Goal: Feedback & Contribution: Submit feedback/report problem

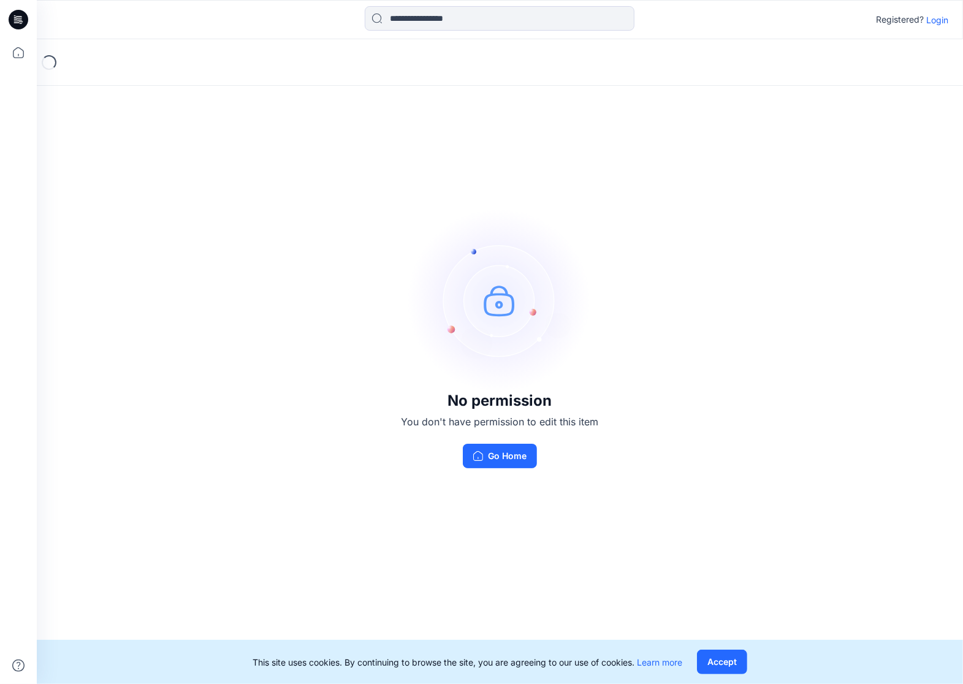
click at [933, 21] on p "Login" at bounding box center [937, 19] width 22 height 13
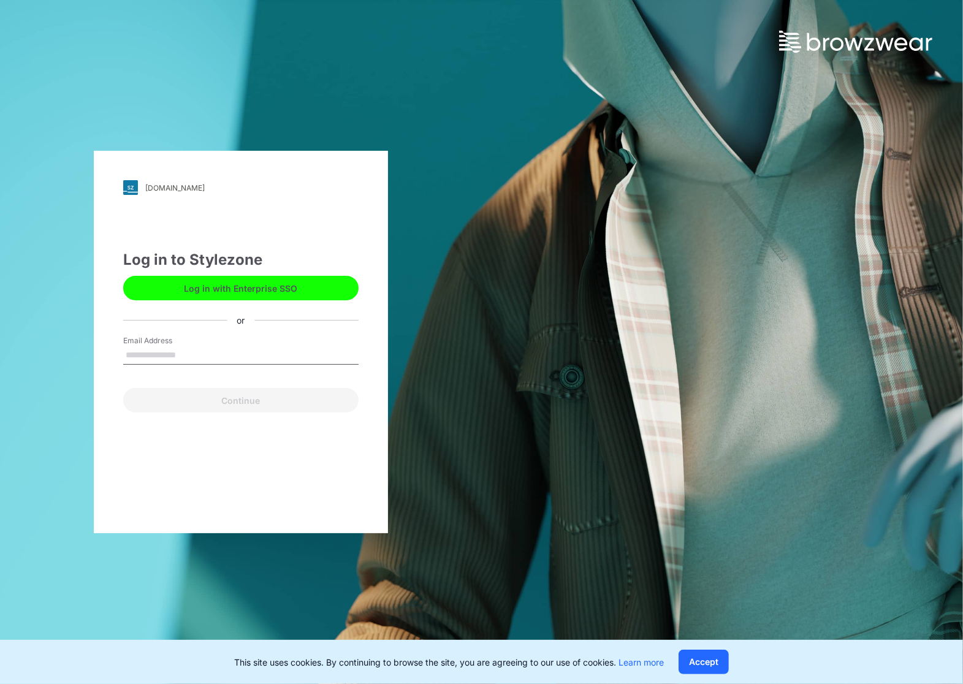
click at [235, 354] on input "Email Address" at bounding box center [240, 355] width 235 height 18
type input "**********"
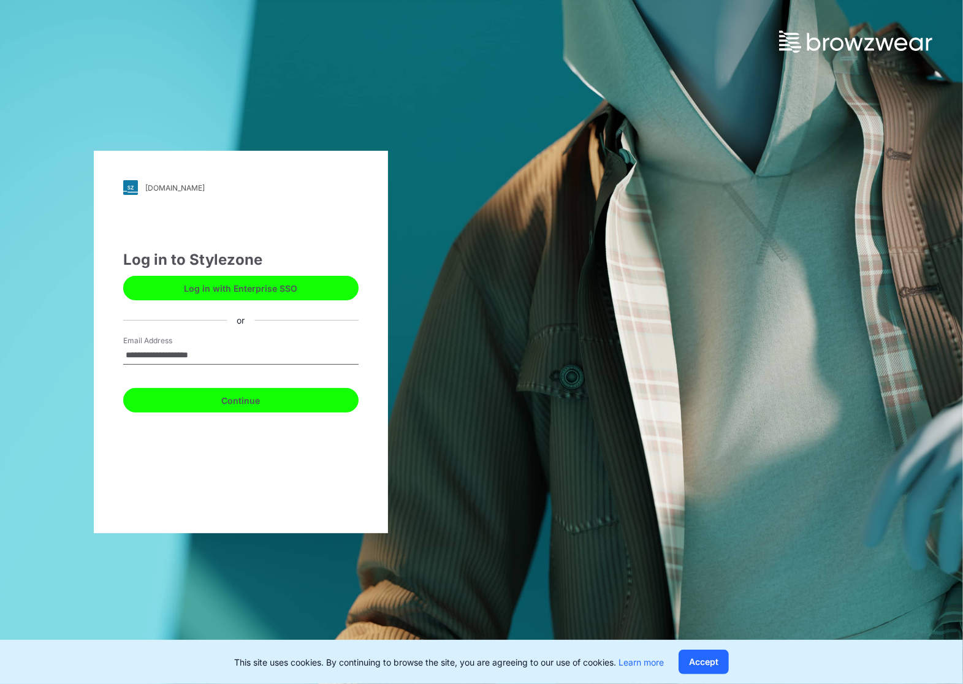
click at [236, 389] on button "Continue" at bounding box center [240, 400] width 235 height 25
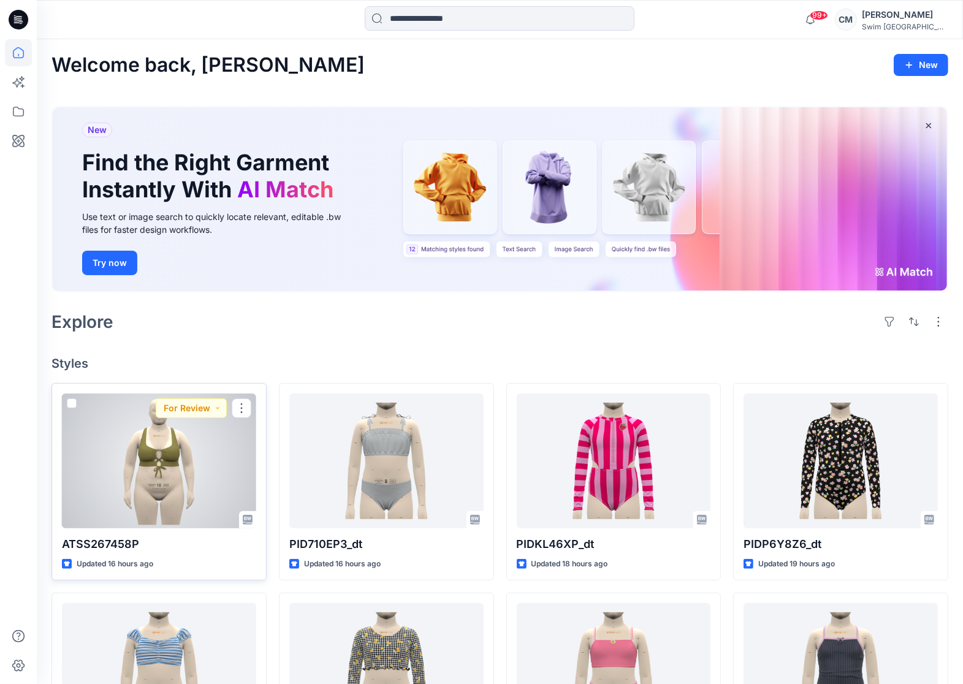
click at [137, 450] on div at bounding box center [159, 460] width 194 height 135
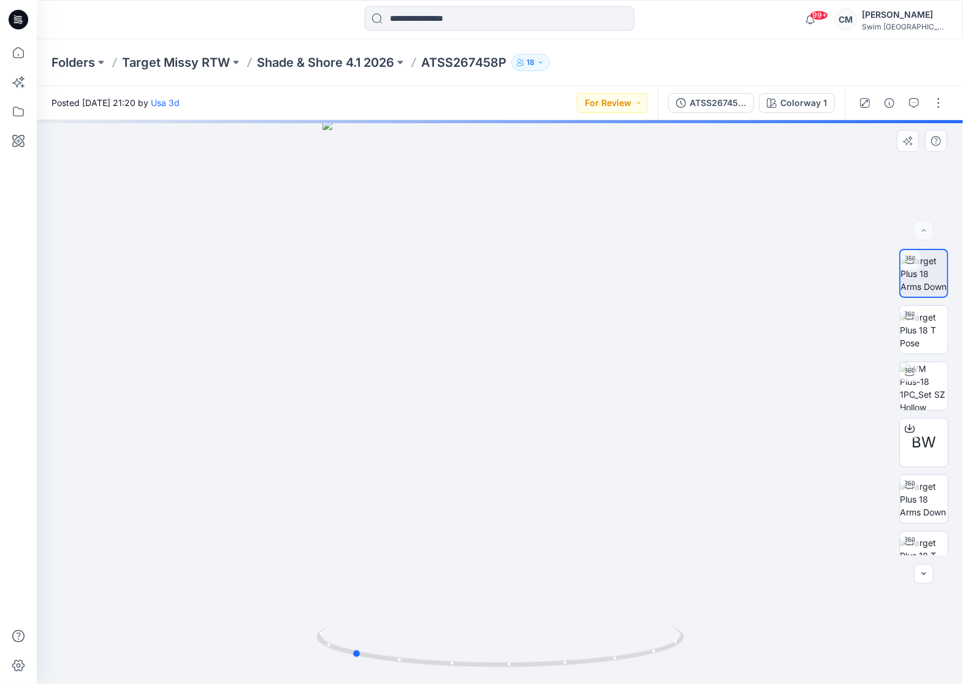
drag, startPoint x: 474, startPoint y: 403, endPoint x: 693, endPoint y: 348, distance: 226.2
click at [693, 348] on div at bounding box center [500, 402] width 926 height 564
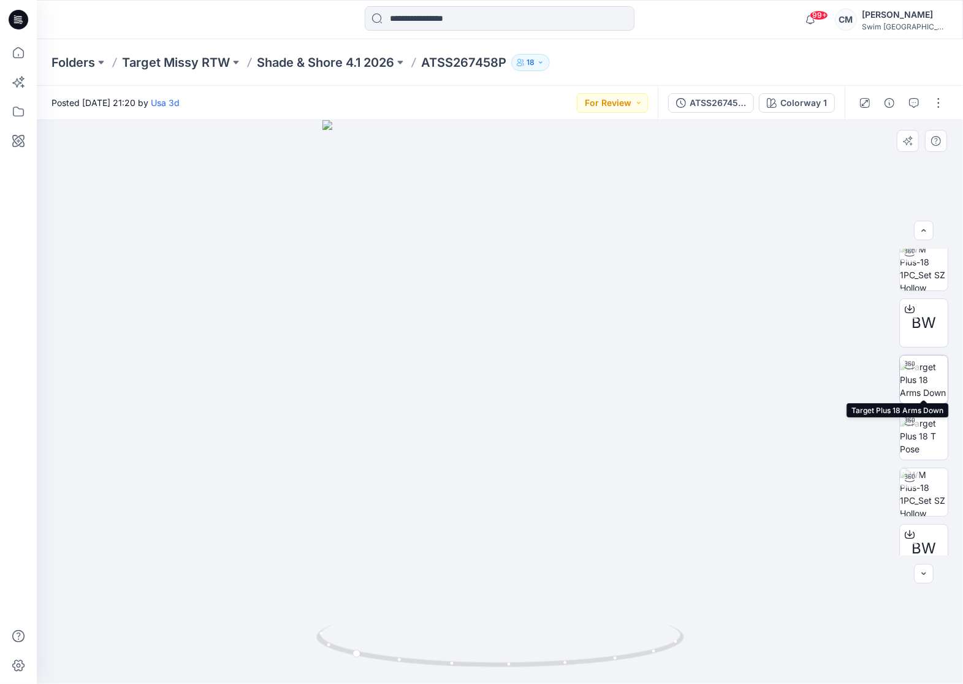
scroll to position [126, 0]
click at [927, 379] on img at bounding box center [924, 373] width 48 height 39
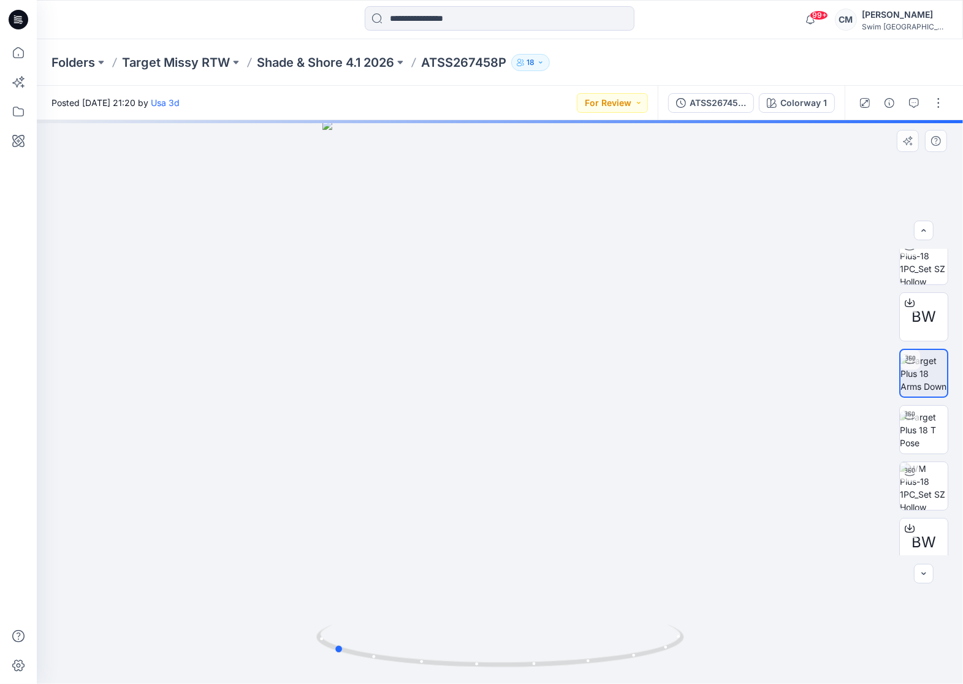
drag, startPoint x: 599, startPoint y: 500, endPoint x: 800, endPoint y: 469, distance: 203.3
click at [800, 469] on div at bounding box center [500, 402] width 926 height 564
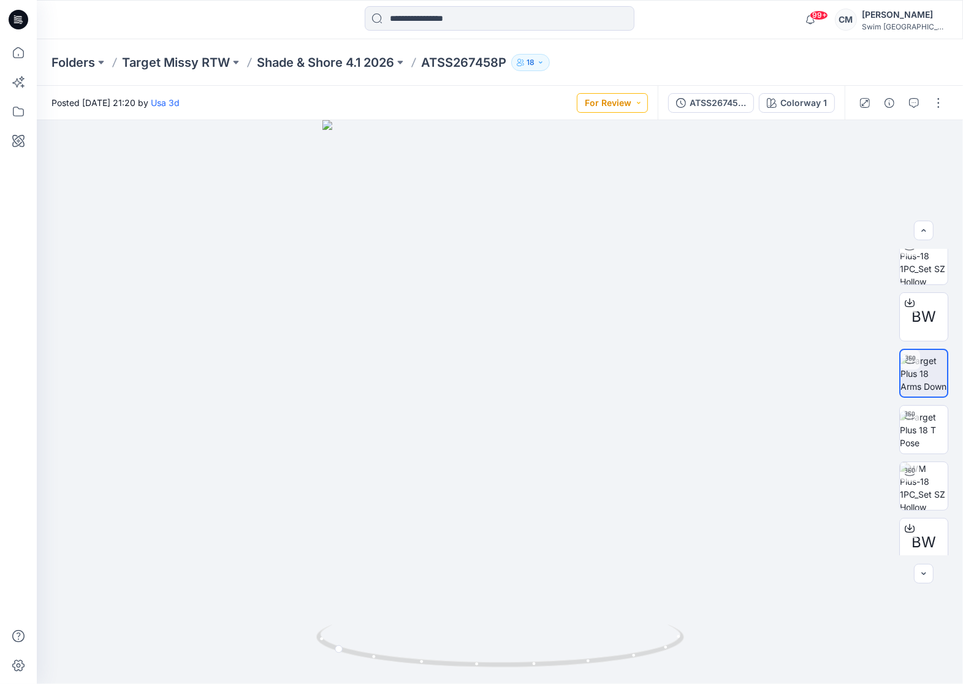
click at [645, 102] on button "For Review" at bounding box center [612, 103] width 71 height 20
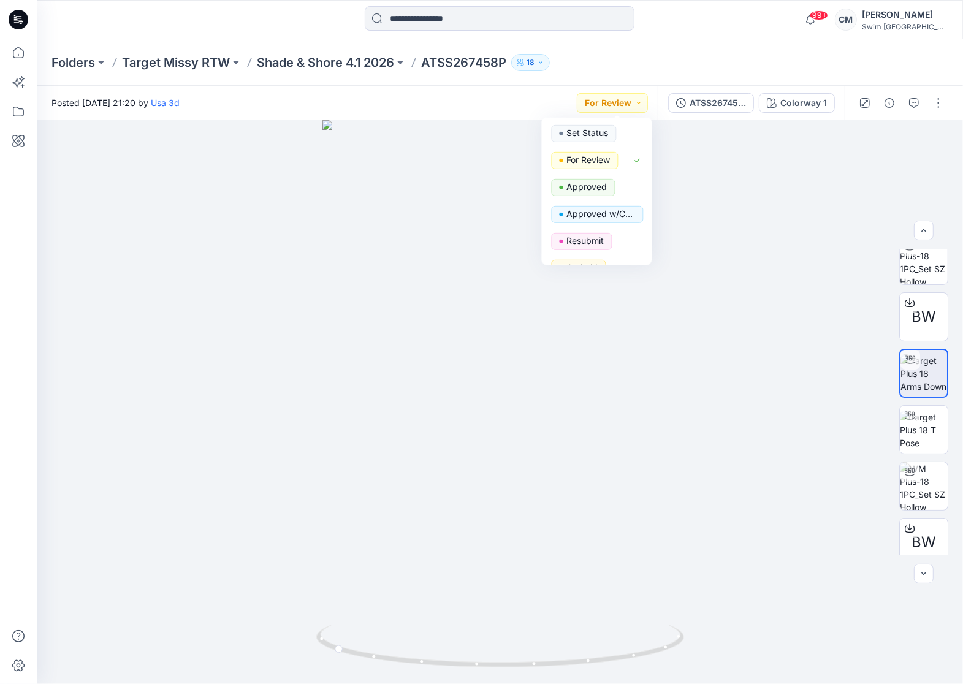
click at [717, 64] on div "Folders Target Missy RTW Shade & Shore 4.1 2026 ATSS267458P 18" at bounding box center [451, 62] width 801 height 17
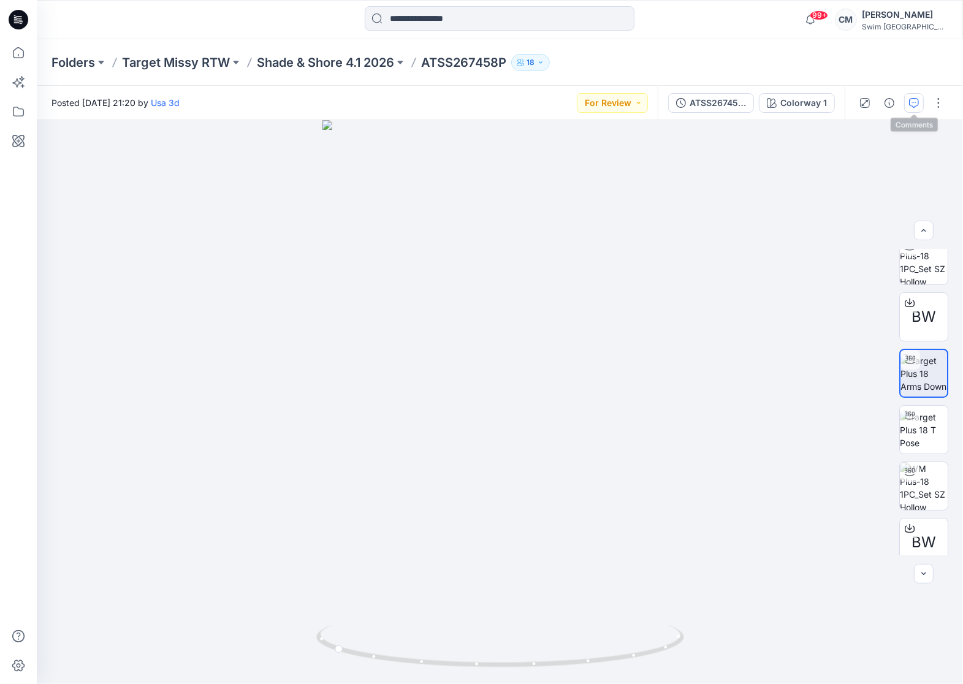
click at [919, 96] on button "button" at bounding box center [914, 103] width 20 height 20
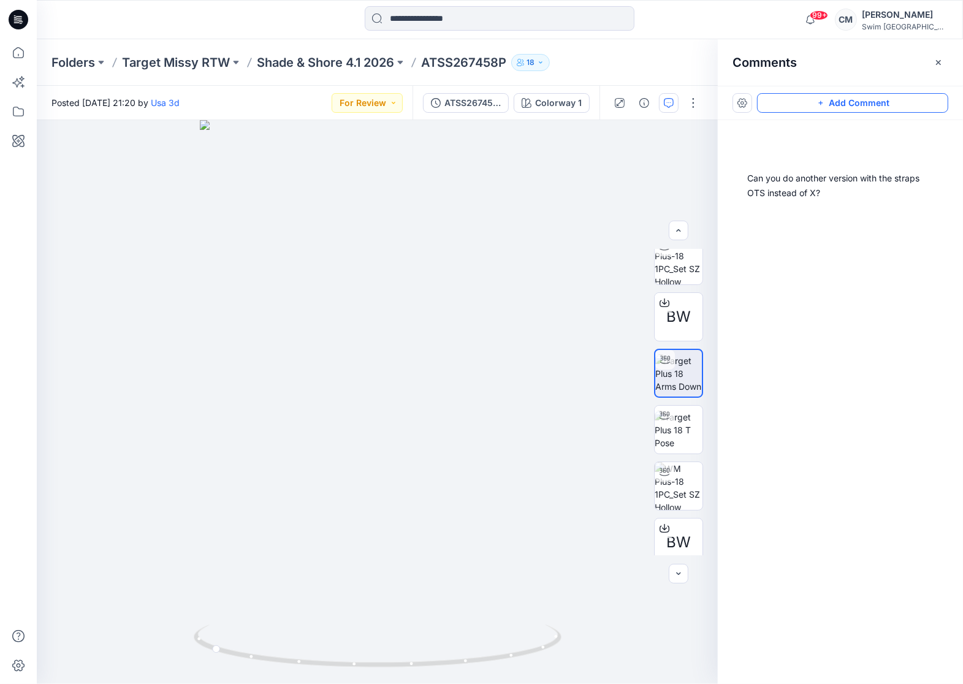
click at [919, 96] on button "Add Comment" at bounding box center [852, 103] width 191 height 20
click at [334, 366] on div "2" at bounding box center [377, 402] width 681 height 564
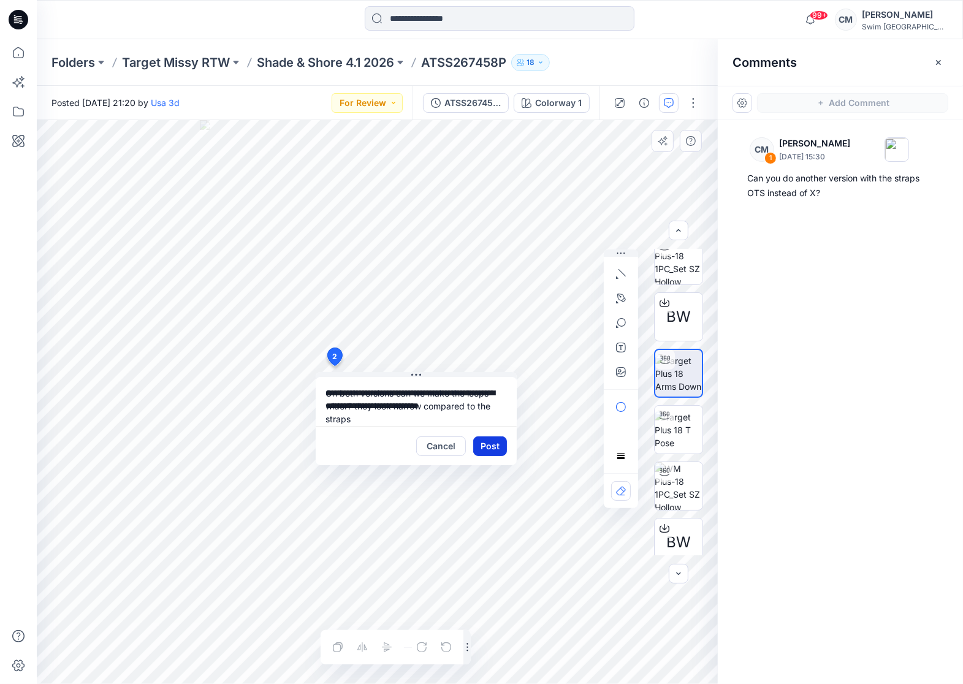
type textarea "**********"
click at [483, 447] on button "Post" at bounding box center [490, 446] width 34 height 20
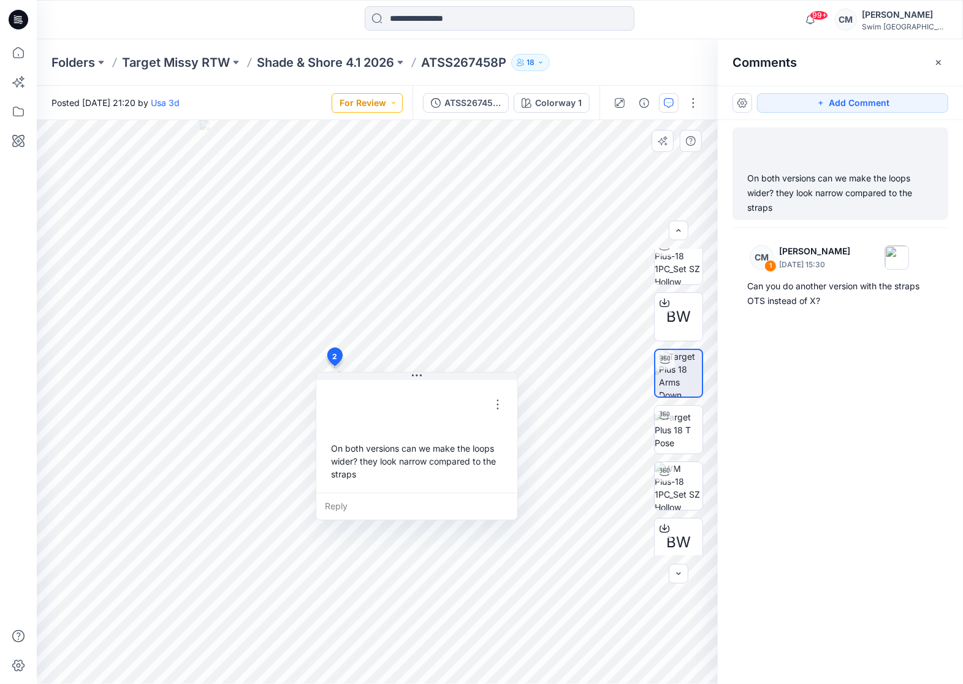
click at [364, 99] on button "For Review" at bounding box center [367, 103] width 71 height 20
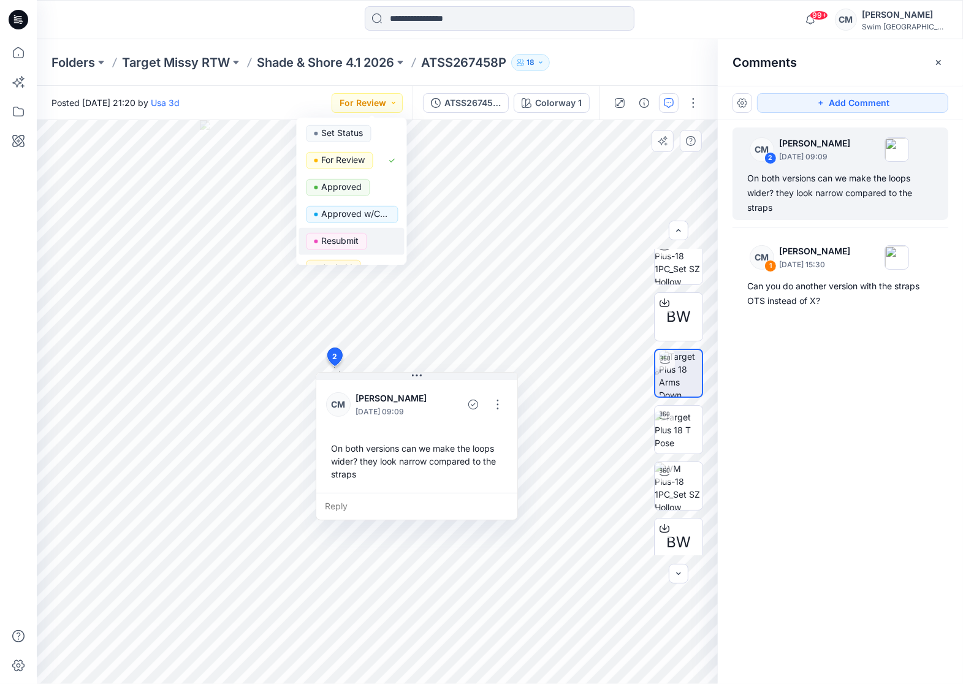
click at [349, 243] on p "Resubmit" at bounding box center [340, 241] width 37 height 16
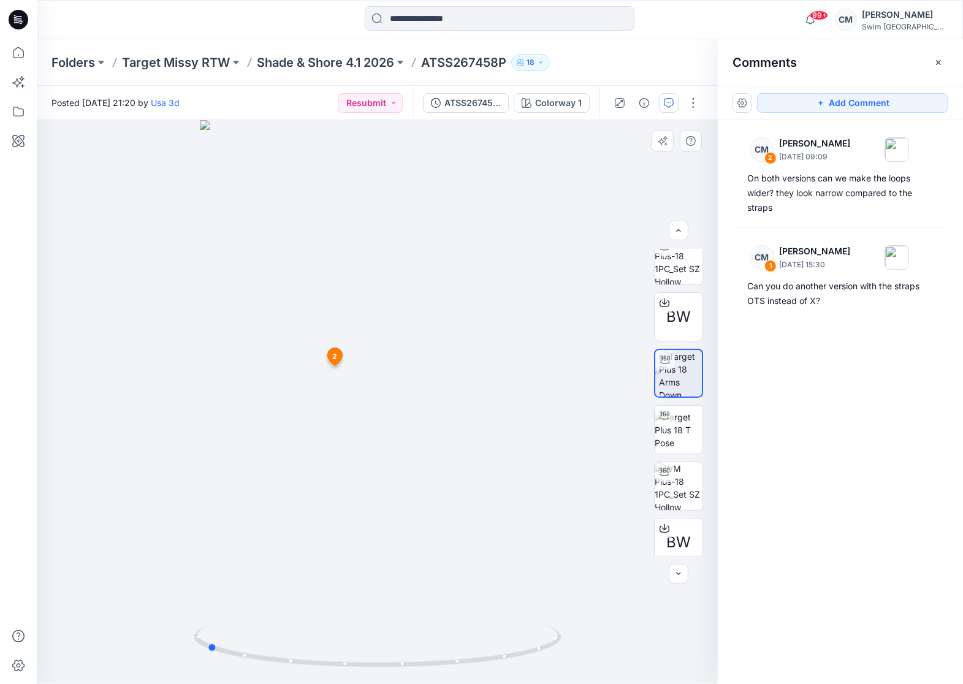
drag, startPoint x: 378, startPoint y: 438, endPoint x: 572, endPoint y: 428, distance: 193.9
click at [574, 429] on div at bounding box center [377, 402] width 681 height 564
click at [940, 72] on div "Comments" at bounding box center [840, 62] width 245 height 46
click at [940, 67] on button "button" at bounding box center [939, 63] width 20 height 20
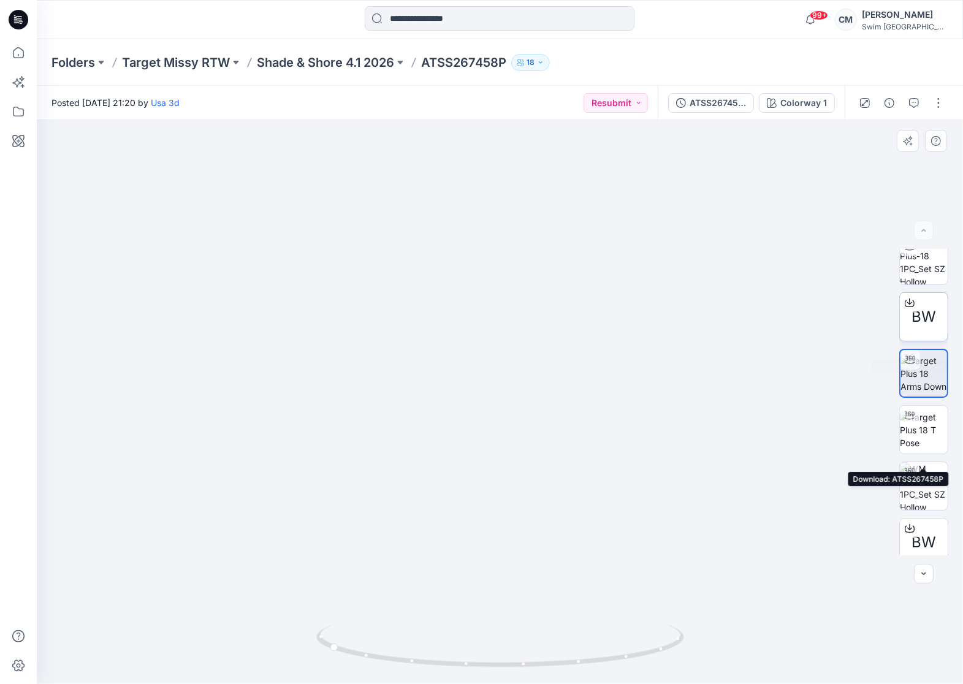
scroll to position [0, 0]
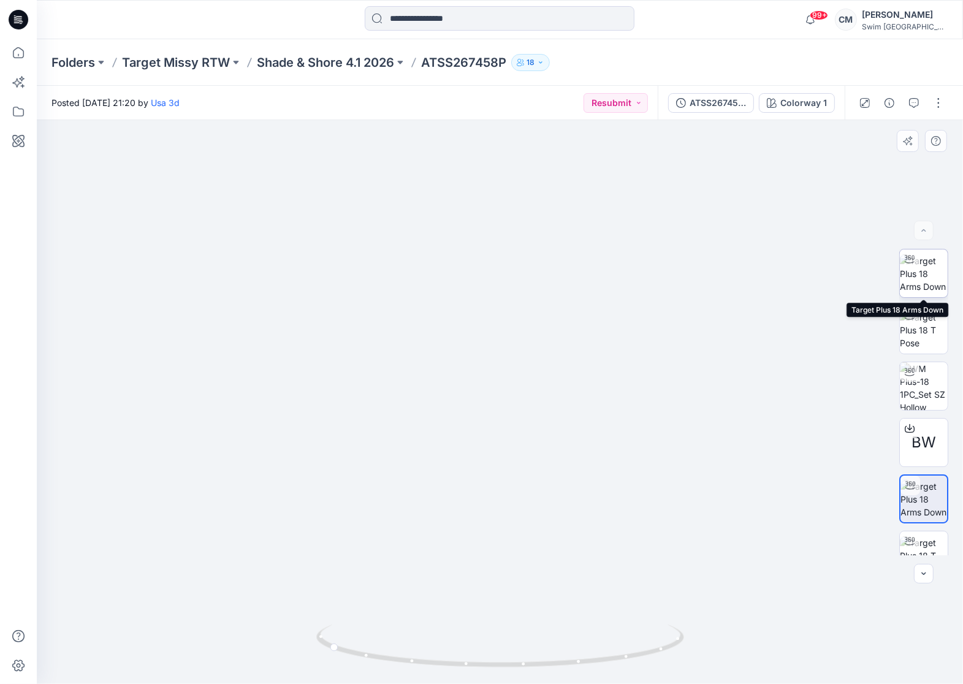
click at [930, 278] on img at bounding box center [924, 273] width 48 height 39
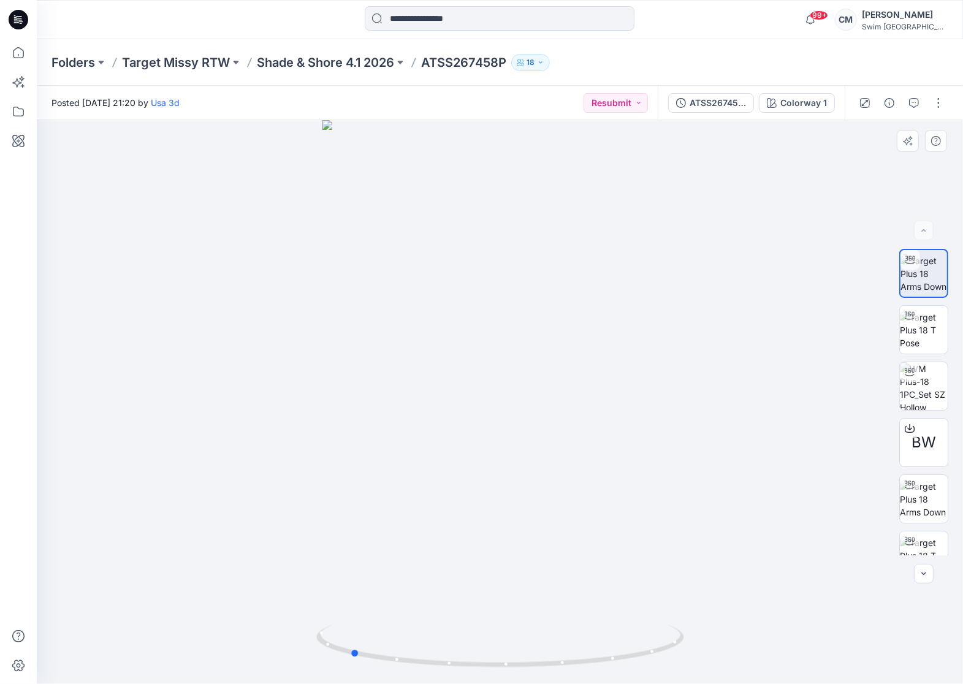
drag, startPoint x: 490, startPoint y: 399, endPoint x: 707, endPoint y: 331, distance: 228.0
click at [707, 332] on div at bounding box center [500, 402] width 926 height 564
drag, startPoint x: 586, startPoint y: 345, endPoint x: 586, endPoint y: 428, distance: 83.4
click at [586, 428] on img at bounding box center [500, 297] width 723 height 773
